Goal: Task Accomplishment & Management: Manage account settings

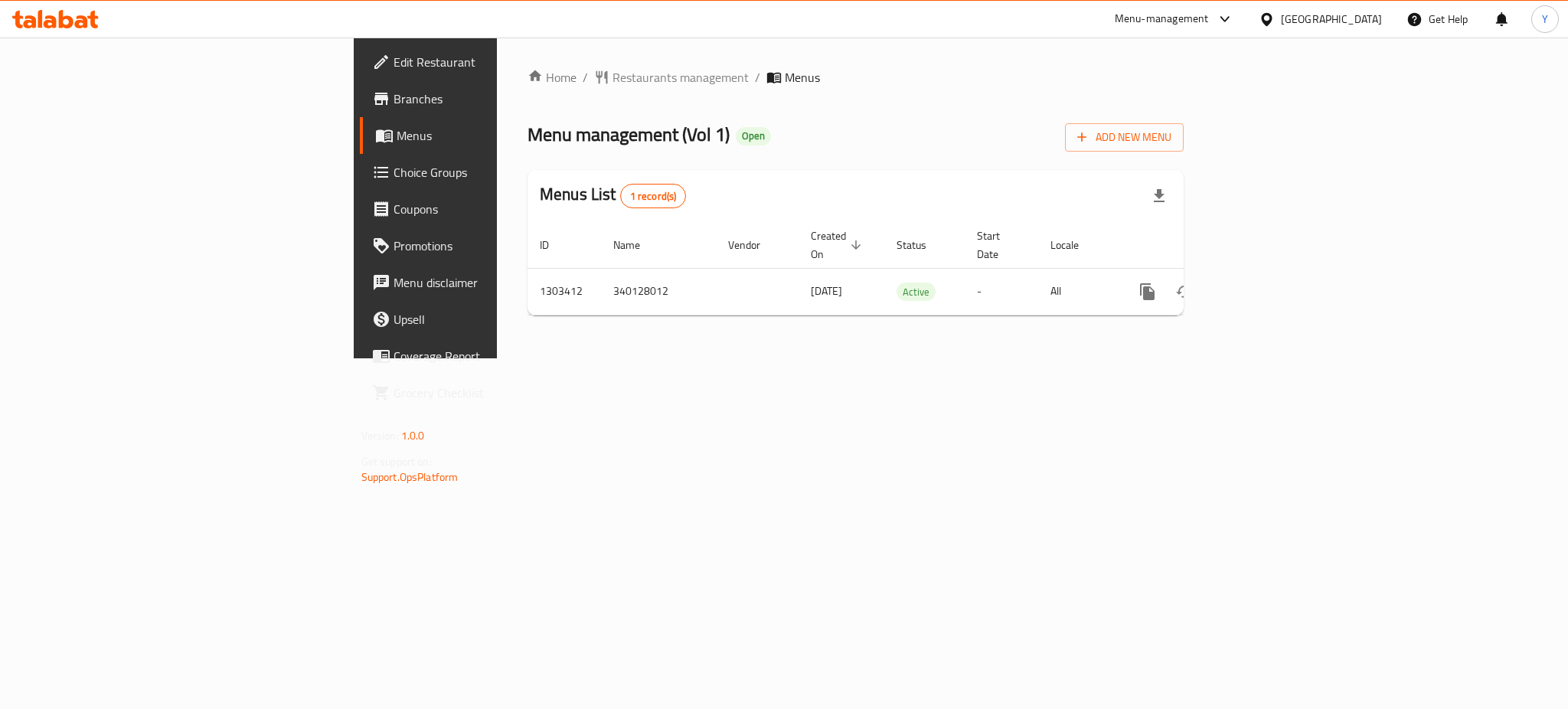
click at [1214, 358] on div "Home / Restaurants management / Menus Menu management ( Vol 1 ) Open Add New Me…" at bounding box center [855, 198] width 717 height 321
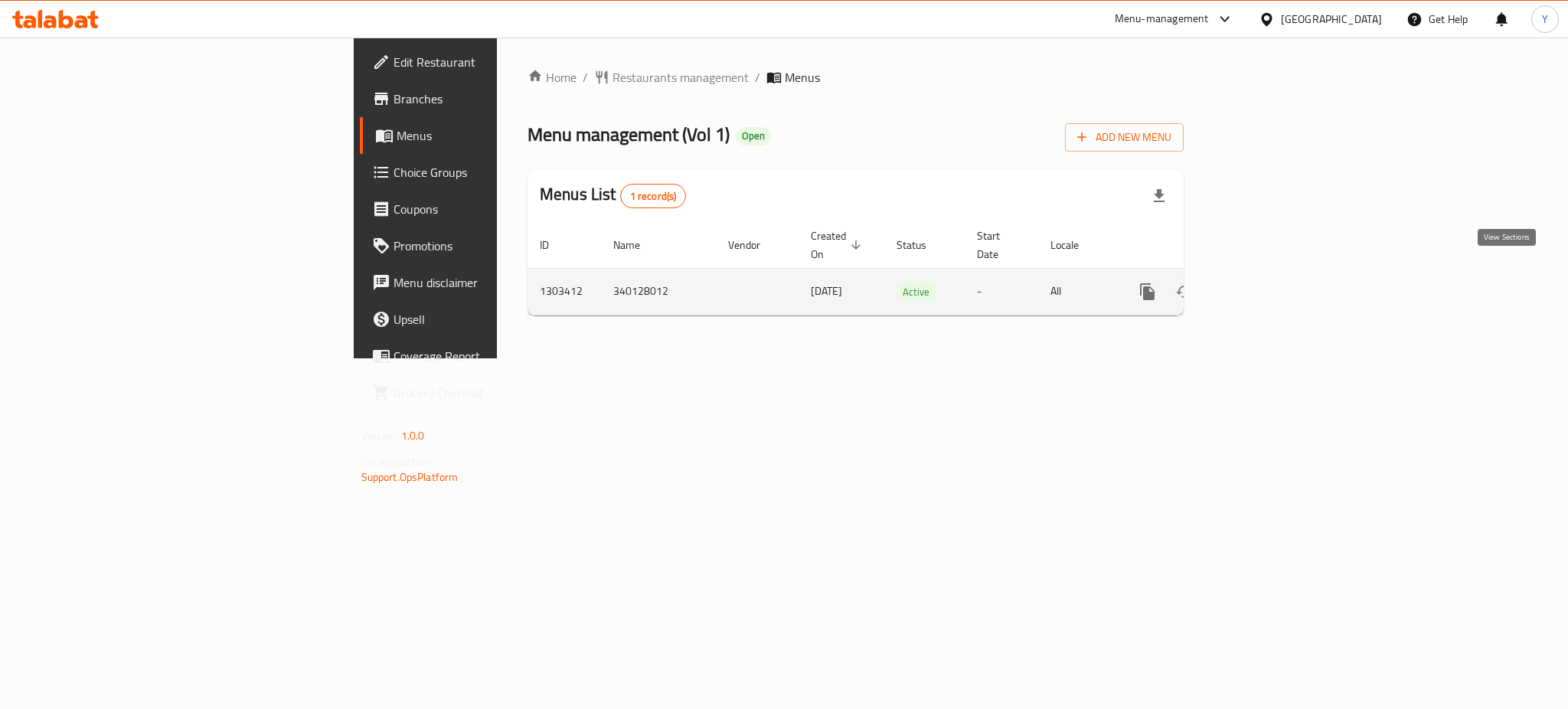
click at [1267, 283] on icon "enhanced table" at bounding box center [1258, 292] width 19 height 19
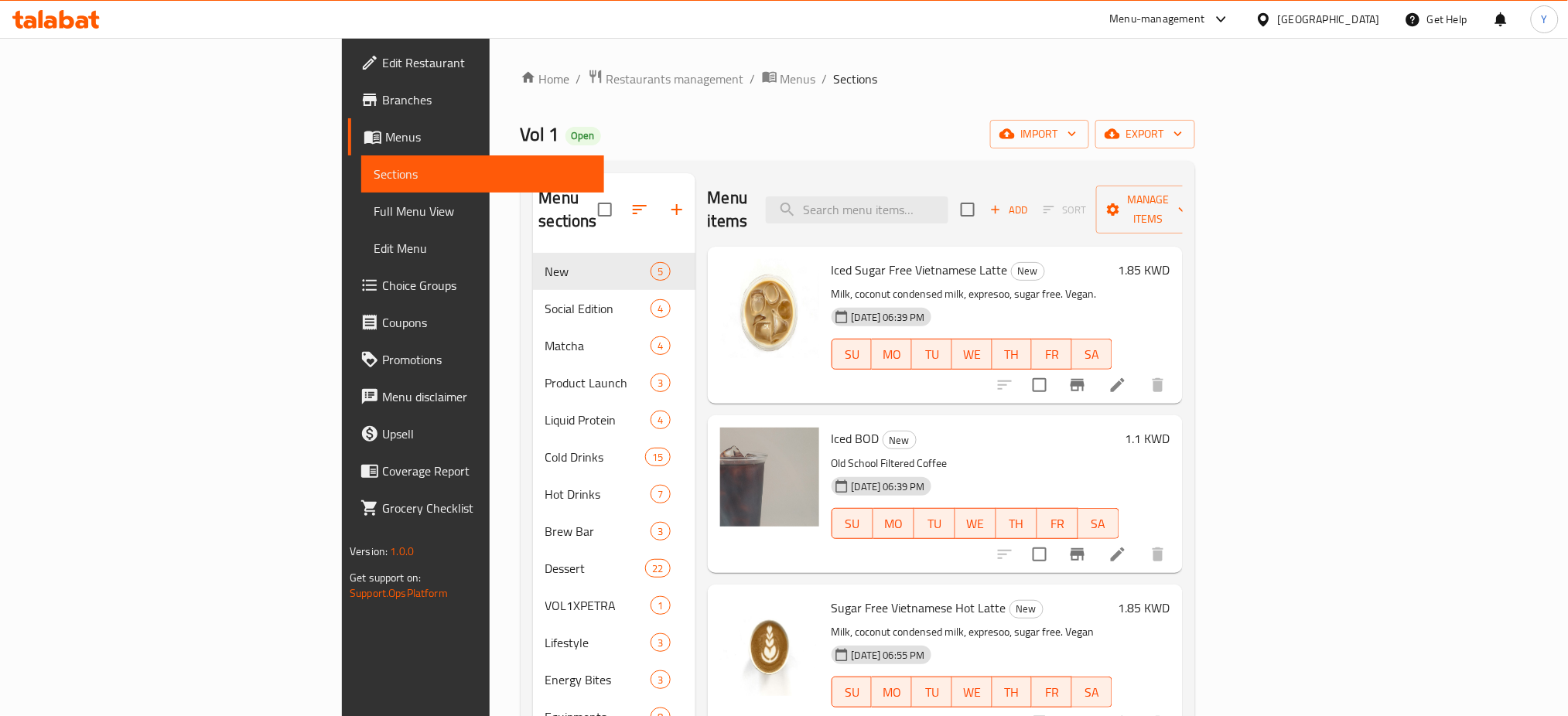
click at [834, 86] on ol "Home / Restaurants management / Menus / Sections" at bounding box center [858, 78] width 674 height 20
click at [630, 202] on icon "button" at bounding box center [640, 210] width 19 height 19
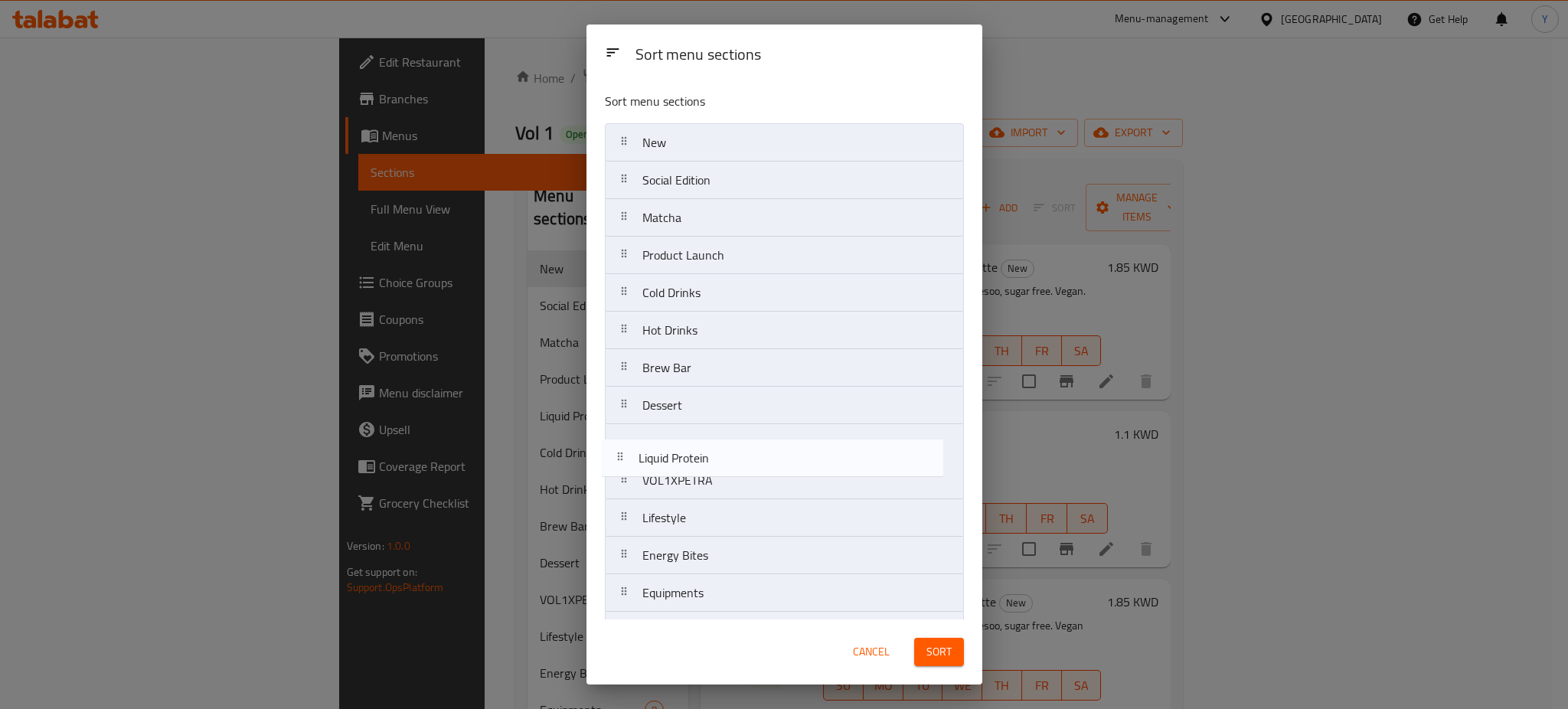
drag, startPoint x: 626, startPoint y: 289, endPoint x: 620, endPoint y: 464, distance: 175.1
click at [620, 464] on nav "New Social Edition Matcha Product Launch Liquid Protein Cold Drinks Hot Drinks …" at bounding box center [784, 499] width 359 height 752
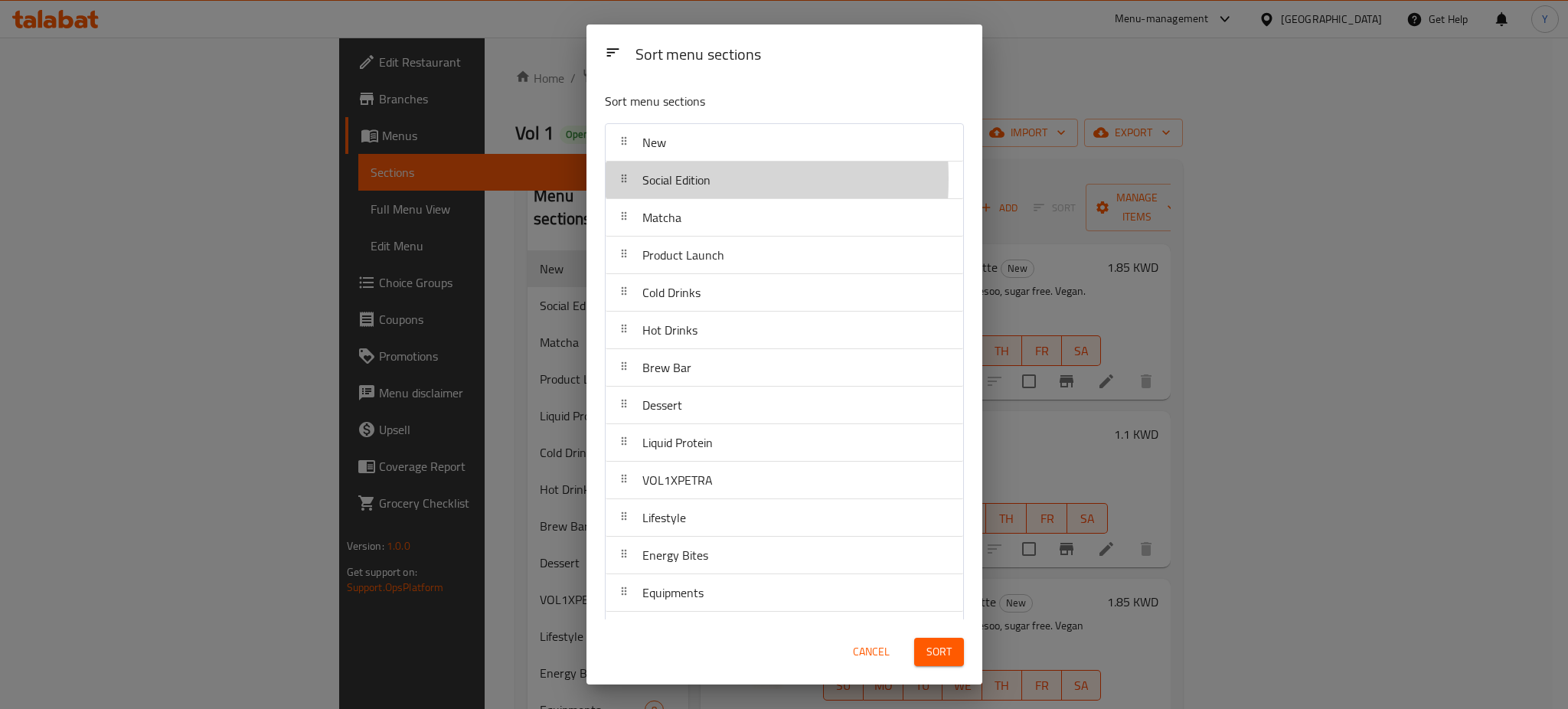
click at [625, 179] on icon at bounding box center [624, 178] width 12 height 12
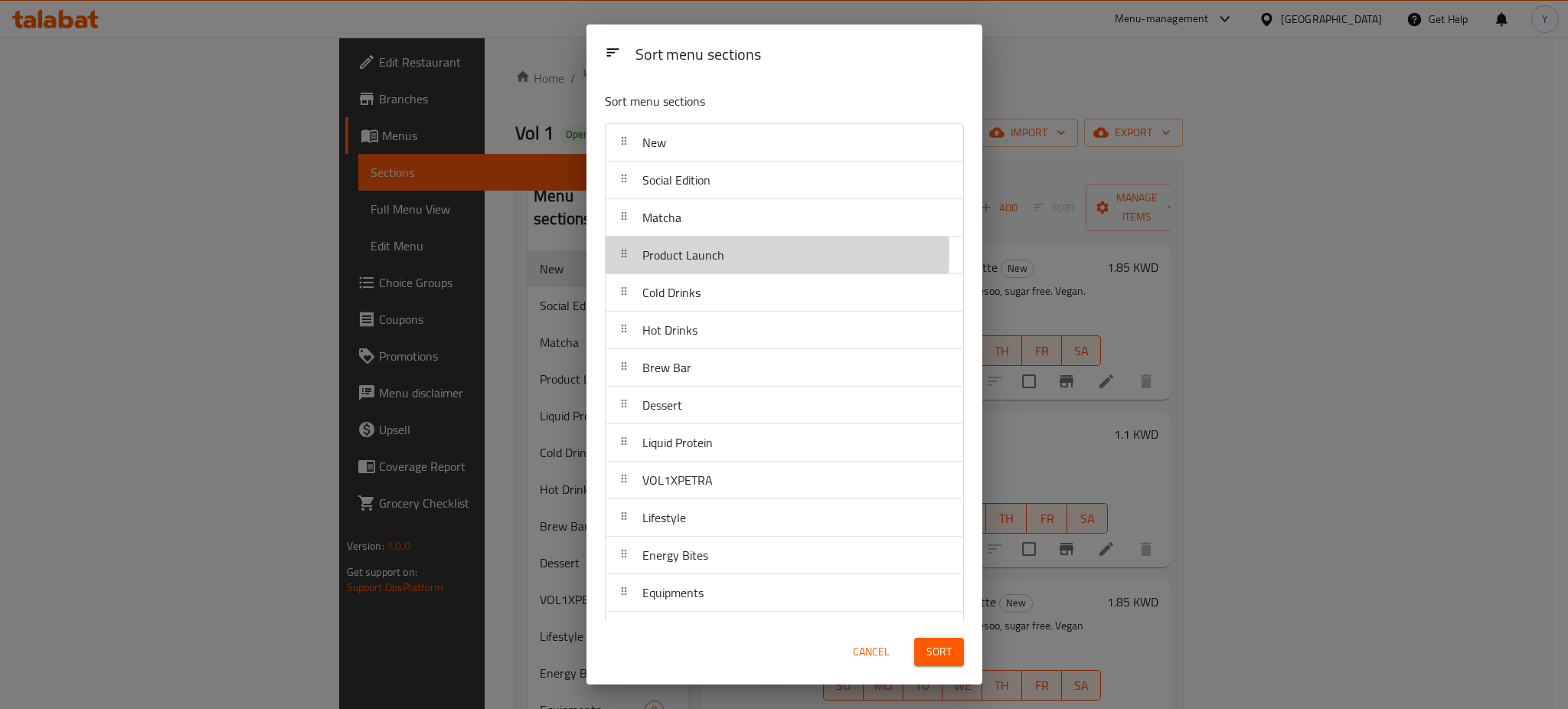
click at [626, 251] on icon at bounding box center [624, 253] width 12 height 12
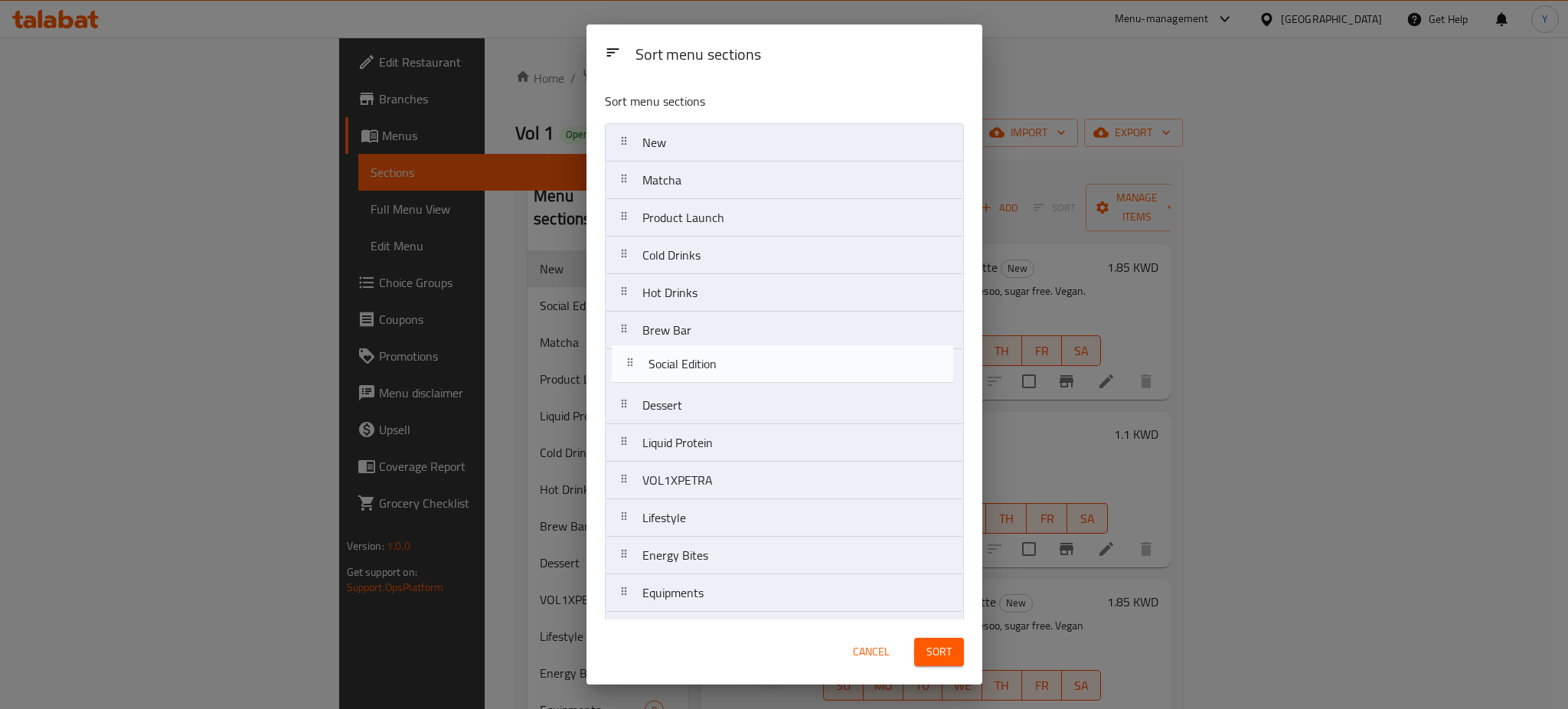
drag, startPoint x: 619, startPoint y: 176, endPoint x: 626, endPoint y: 366, distance: 190.1
click at [626, 366] on nav "New Social Edition Matcha Product Launch Cold Drinks Hot Drinks Brew Bar Desser…" at bounding box center [784, 499] width 359 height 752
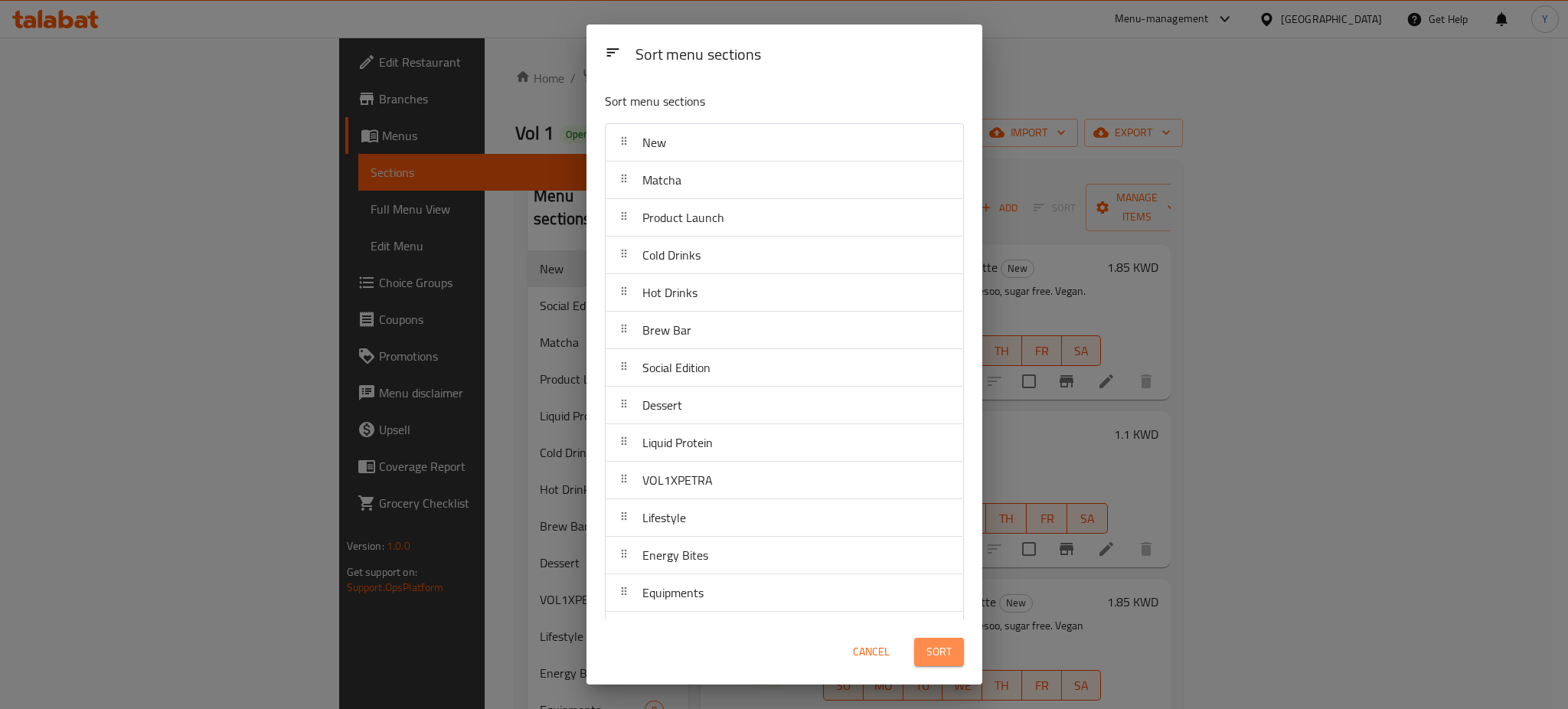
click at [929, 654] on span "Sort" at bounding box center [939, 652] width 25 height 20
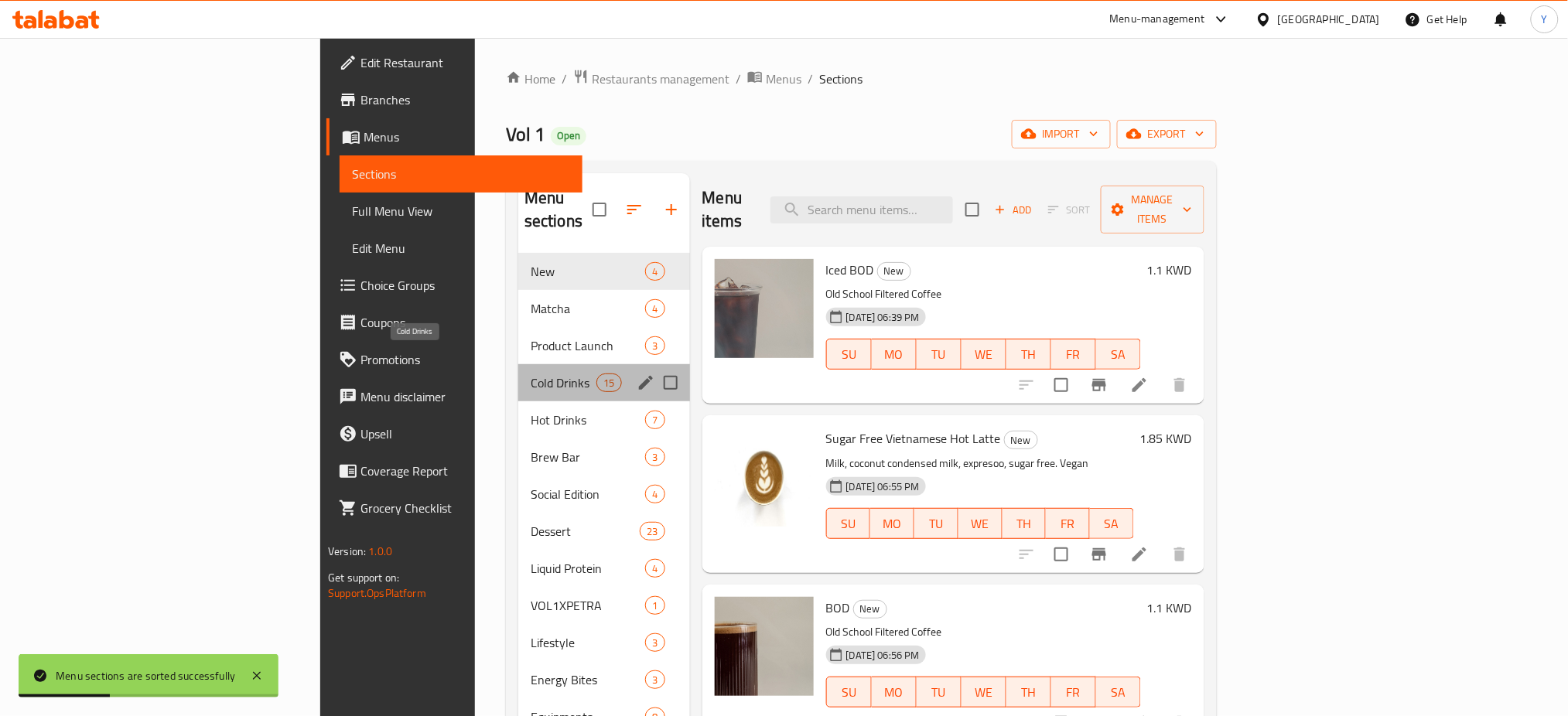
click at [531, 374] on span "Cold Drinks" at bounding box center [564, 383] width 66 height 19
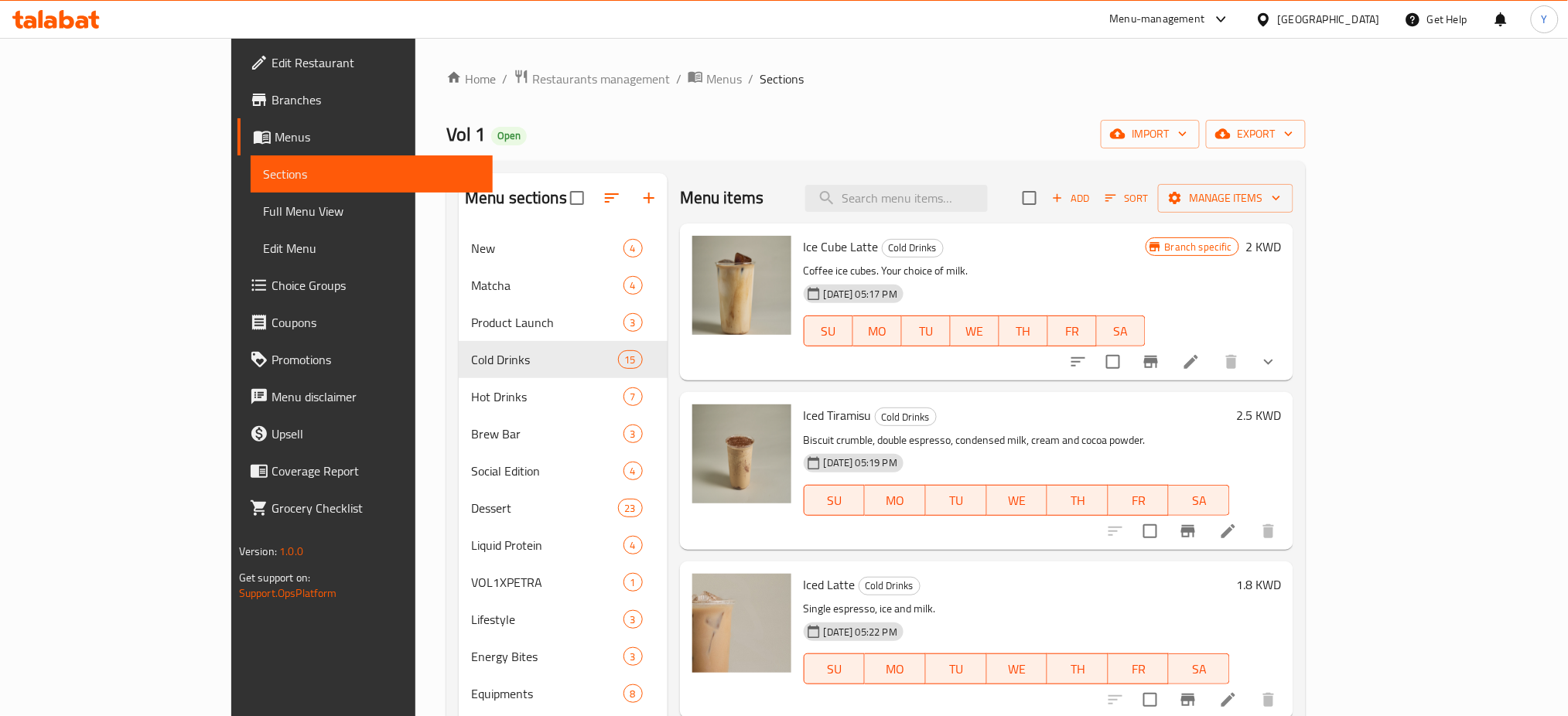
click at [837, 114] on div "Home / Restaurants management / Menus / Sections Vol 1 Open import export Menu …" at bounding box center [876, 529] width 859 height 922
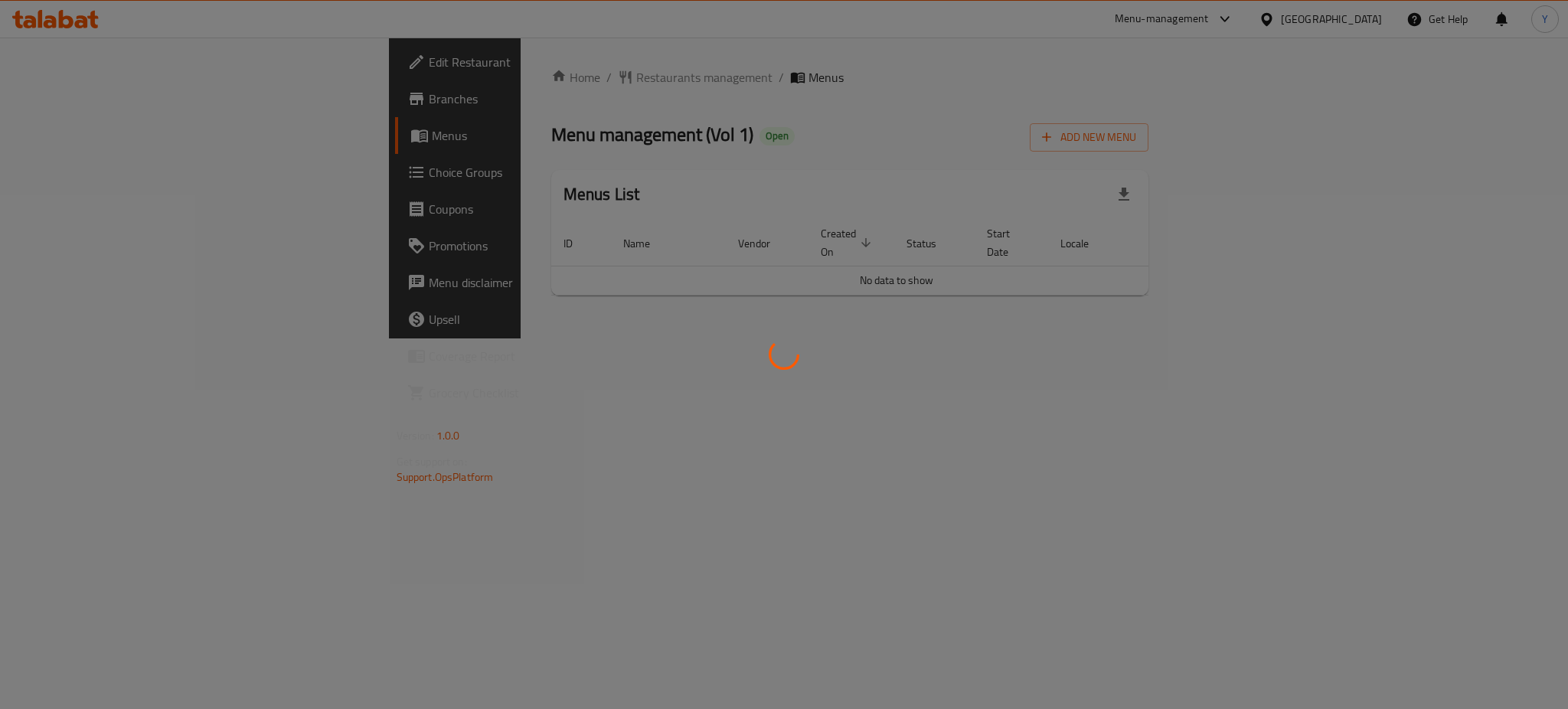
click at [793, 151] on div at bounding box center [784, 354] width 1568 height 709
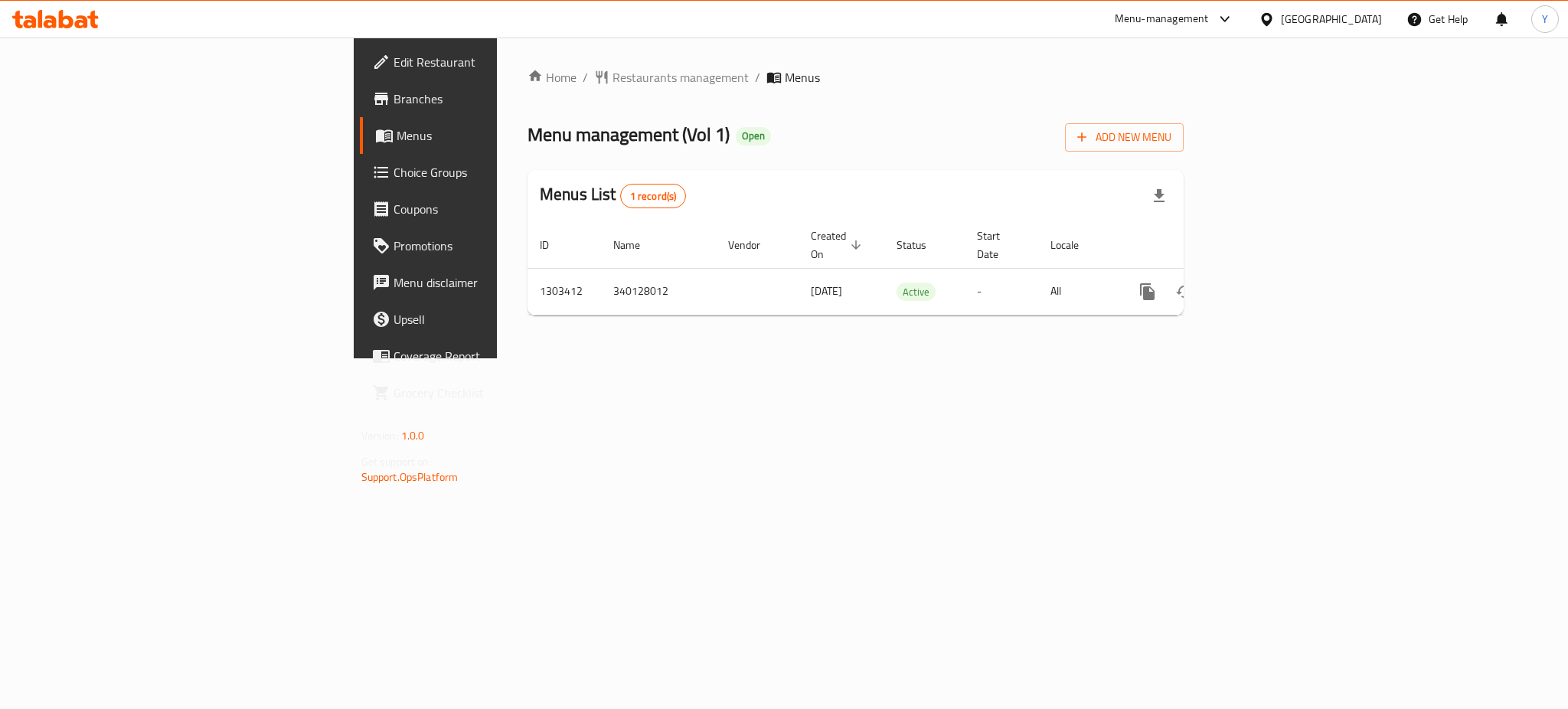
click at [961, 93] on div "Home / Restaurants management / Menus Menu management ( Vol 1 ) Open Add New Me…" at bounding box center [855, 198] width 656 height 260
